Goal: Communication & Community: Participate in discussion

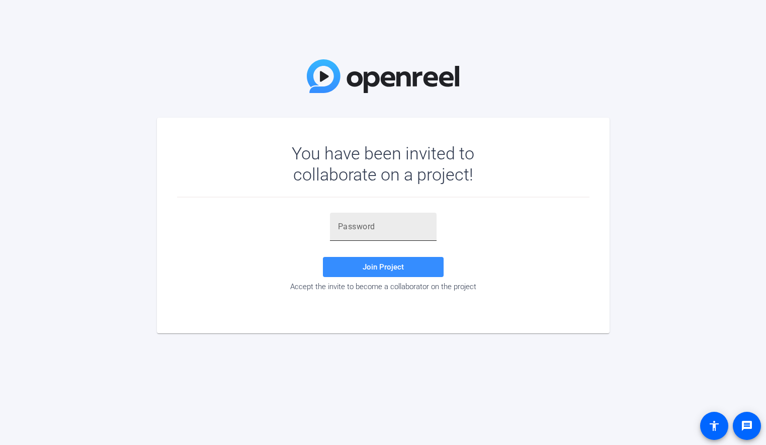
click at [371, 221] on input "text" at bounding box center [383, 227] width 91 height 12
paste input "_TR9rp"
type input "_TR9rp"
click at [373, 268] on span "Join Project" at bounding box center [383, 267] width 41 height 9
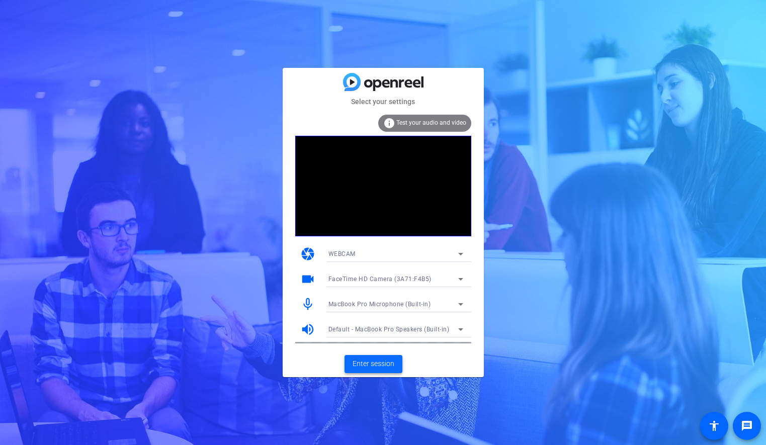
click at [381, 365] on span "Enter session" at bounding box center [374, 364] width 42 height 11
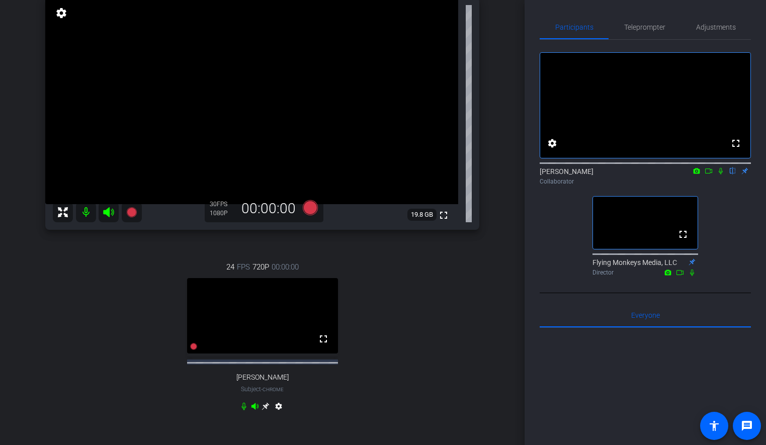
scroll to position [81, 0]
click at [721, 186] on div "[PERSON_NAME] flip Collaborator" at bounding box center [645, 177] width 211 height 20
click at [721, 175] on icon at bounding box center [721, 171] width 8 height 7
click at [710, 175] on icon at bounding box center [709, 171] width 8 height 7
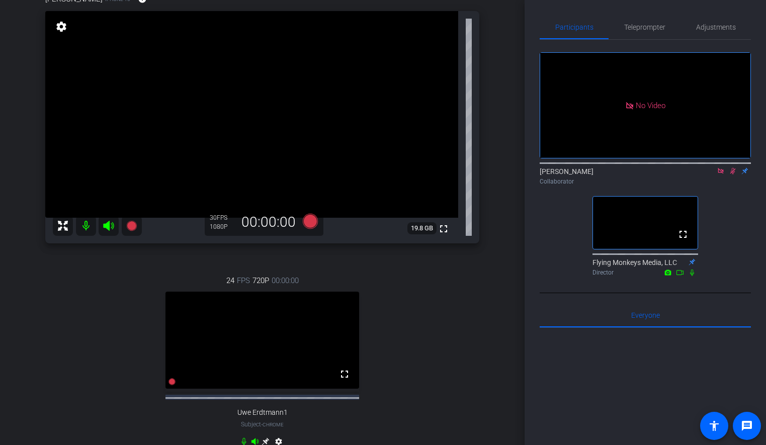
scroll to position [71, 0]
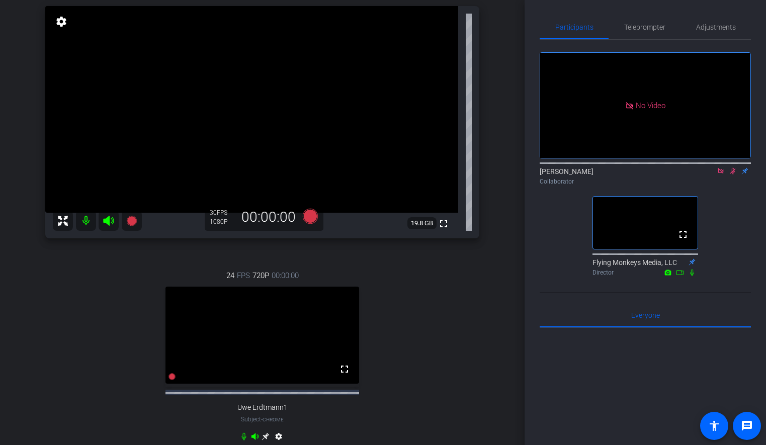
click at [718, 175] on icon at bounding box center [721, 171] width 8 height 7
click at [720, 175] on icon at bounding box center [721, 171] width 4 height 7
click at [710, 174] on icon at bounding box center [708, 171] width 7 height 5
click at [721, 175] on icon at bounding box center [721, 171] width 8 height 7
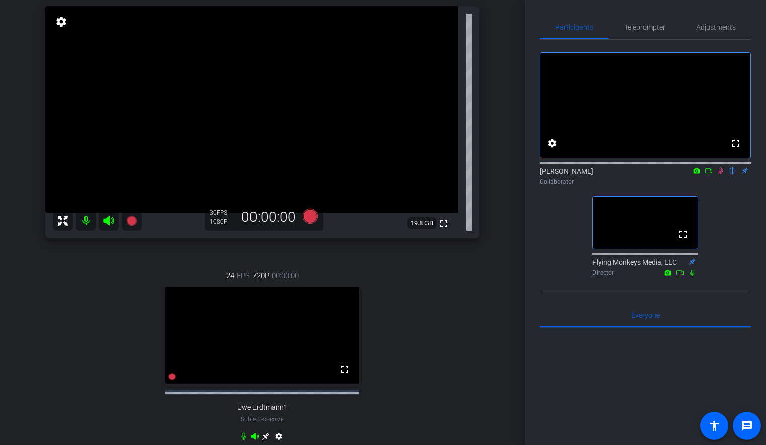
click at [722, 175] on icon at bounding box center [721, 171] width 8 height 7
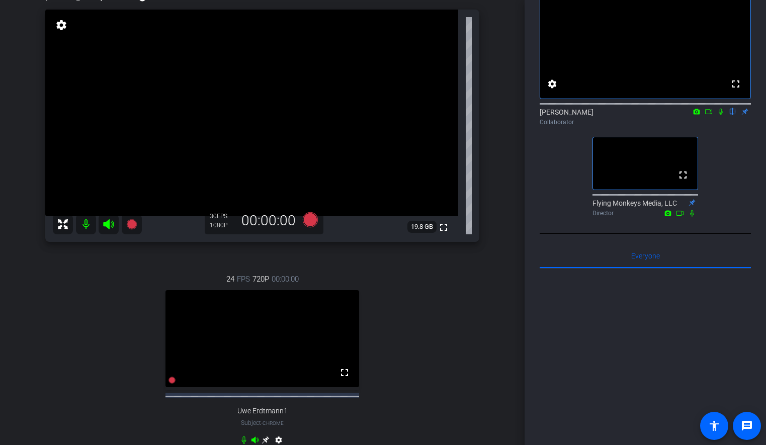
scroll to position [72, 0]
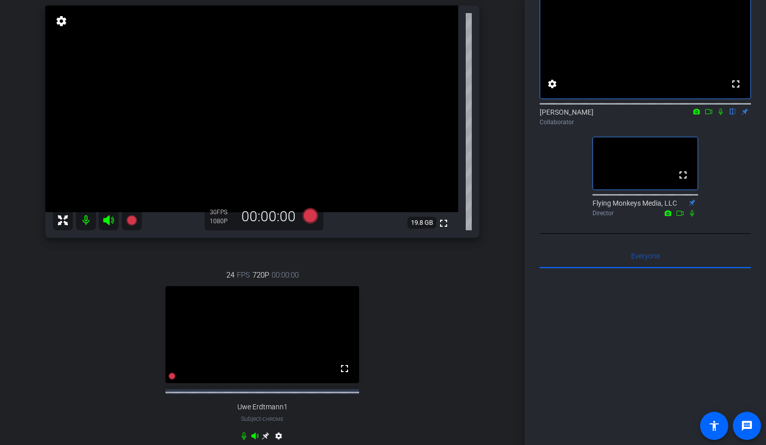
click at [717, 115] on icon at bounding box center [721, 111] width 8 height 7
click at [448, 305] on div "24 FPS 720P 00:00:00 fullscreen Uwe Erdtmann1 Subject - Chrome settings" at bounding box center [262, 357] width 434 height 208
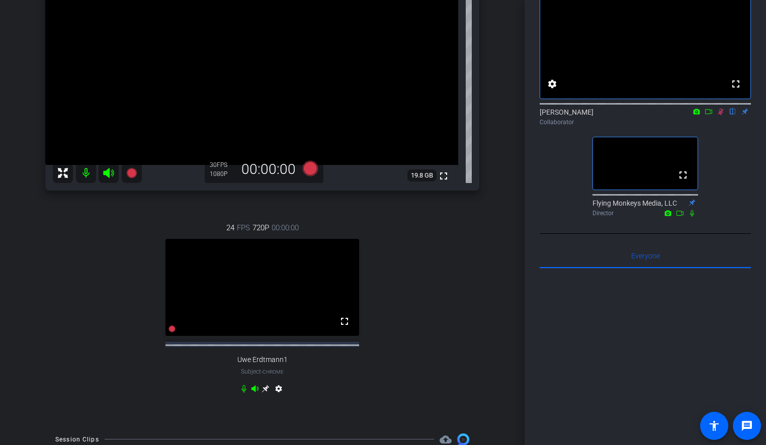
scroll to position [107, 0]
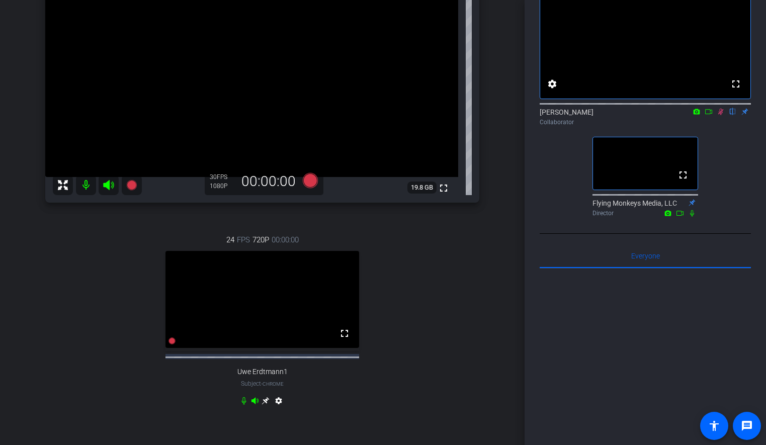
click at [720, 115] on icon at bounding box center [721, 111] width 8 height 7
click at [511, 250] on div "TECH CHECK Joule Everywhere - 106 - SCM account_box grid_on settings info logou…" at bounding box center [262, 115] width 525 height 445
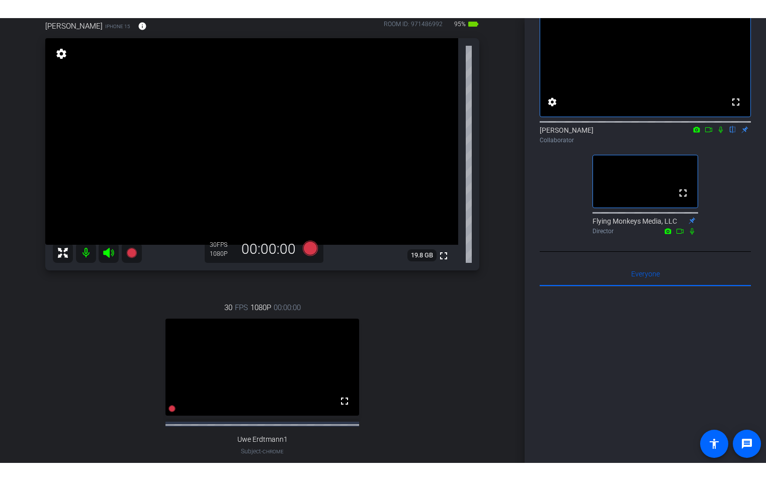
scroll to position [52, 0]
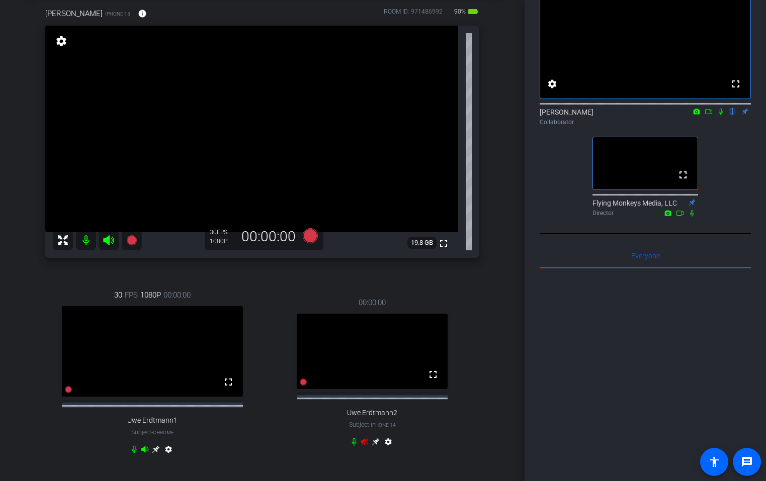
click at [721, 115] on icon at bounding box center [721, 111] width 8 height 7
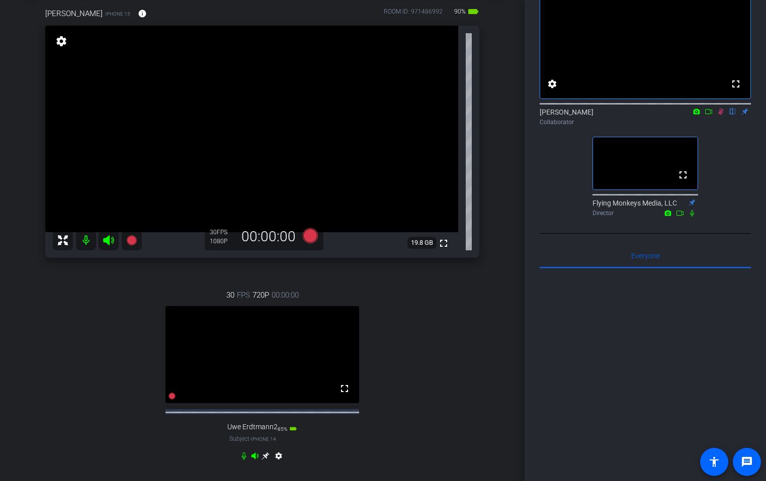
click at [710, 114] on icon at bounding box center [708, 111] width 7 height 5
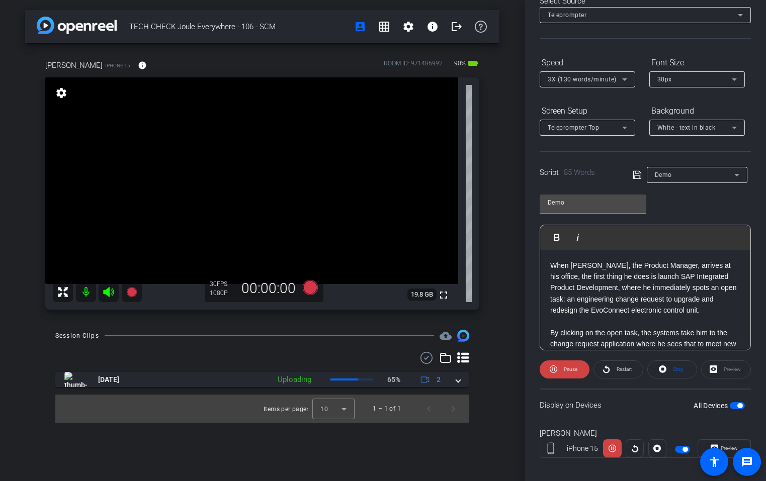
scroll to position [0, 0]
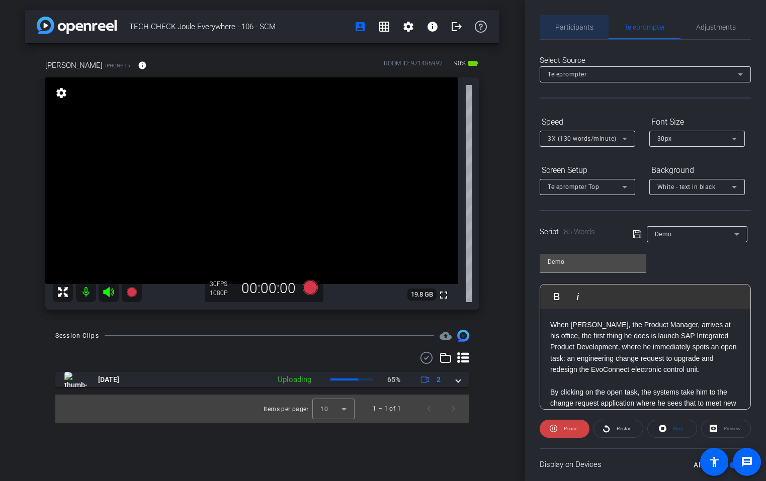
click at [561, 35] on span "Participants" at bounding box center [574, 27] width 38 height 24
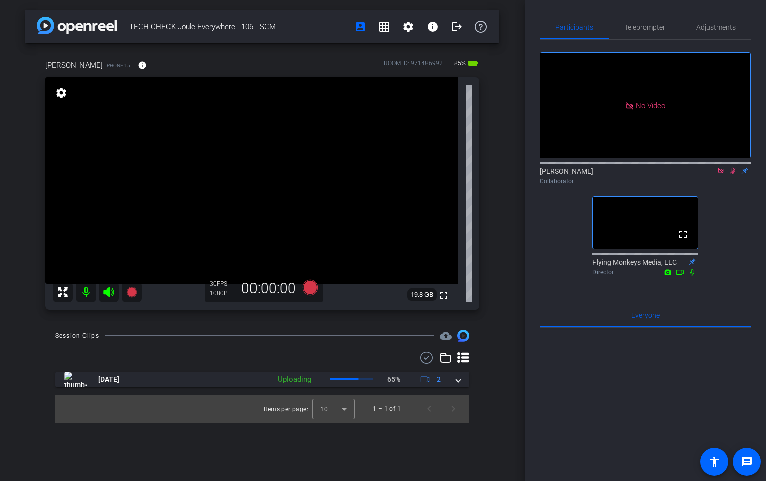
click at [743, 160] on div "No Video [PERSON_NAME] Collaborator fullscreen Flying Monkeys Media, LLC Direct…" at bounding box center [645, 160] width 211 height 240
click at [734, 168] on icon at bounding box center [733, 171] width 8 height 7
click at [722, 168] on icon at bounding box center [721, 171] width 6 height 6
click at [724, 205] on div "fullscreen settings [PERSON_NAME] flip Collaborator fullscreen Flying Monkeys M…" at bounding box center [645, 160] width 211 height 240
